Goal: Navigation & Orientation: Find specific page/section

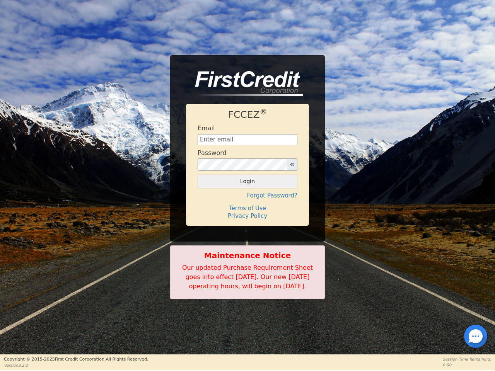
click at [247, 185] on div "FCCEZ ® Email Password Login Forgot Password? Terms of Use Privacy Policy" at bounding box center [247, 164] width 123 height 121
click at [292, 163] on icon "button" at bounding box center [292, 164] width 4 height 3
click at [247, 177] on button "Login" at bounding box center [248, 181] width 100 height 13
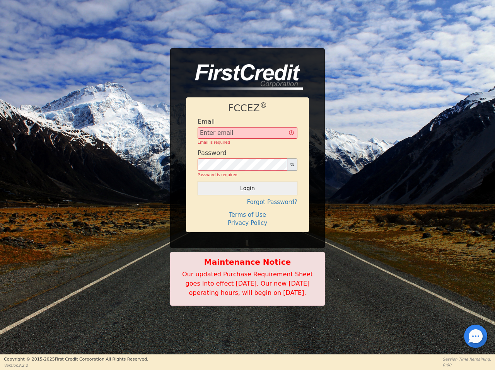
click at [247, 191] on div "FCCEZ ® Email Email is required Password Password is required Login Forgot Pass…" at bounding box center [247, 164] width 123 height 135
click at [247, 204] on div "FCCEZ ® Email Email is required Password Password is required Login Forgot Pass…" at bounding box center [247, 164] width 123 height 135
click at [247, 211] on h4 "Terms of Use" at bounding box center [248, 214] width 100 height 7
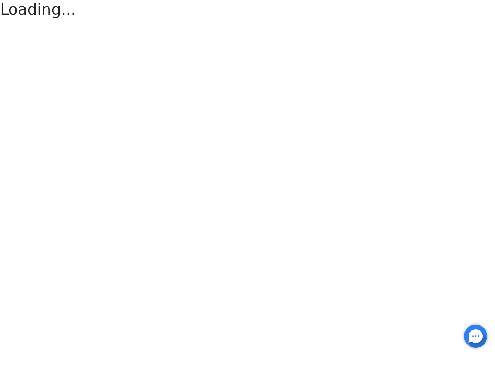
click at [476, 336] on div at bounding box center [476, 337] width 2 height 2
